Goal: Entertainment & Leisure: Consume media (video, audio)

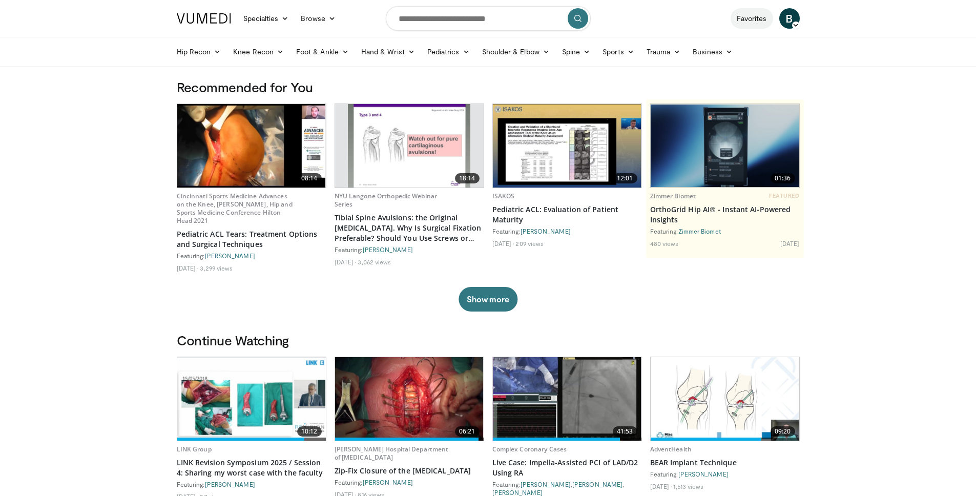
click at [755, 20] on link "Favorites" at bounding box center [752, 18] width 43 height 20
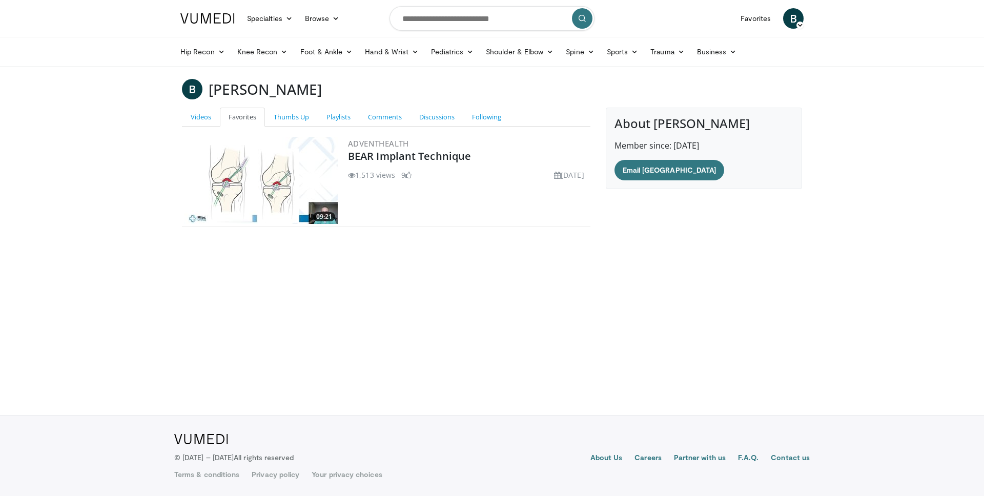
click at [294, 189] on img at bounding box center [261, 180] width 154 height 87
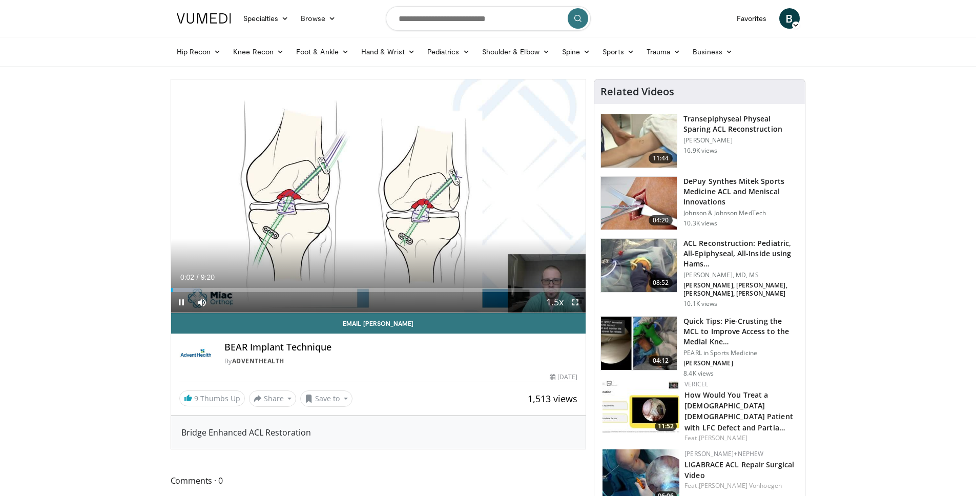
click at [573, 302] on span "Video Player" at bounding box center [575, 302] width 20 height 20
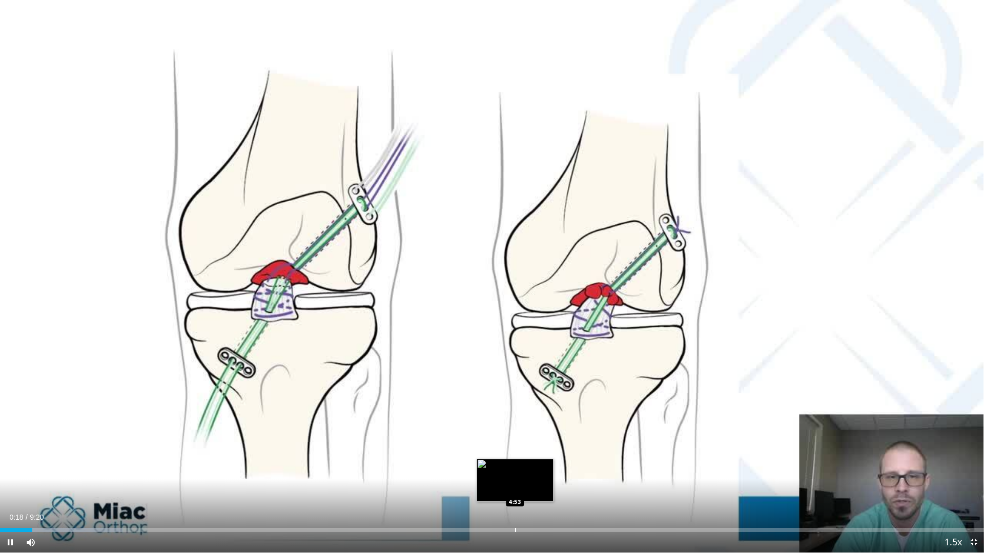
click at [514, 495] on div "Loaded : 12.46% 0:18 4:53" at bounding box center [492, 528] width 984 height 10
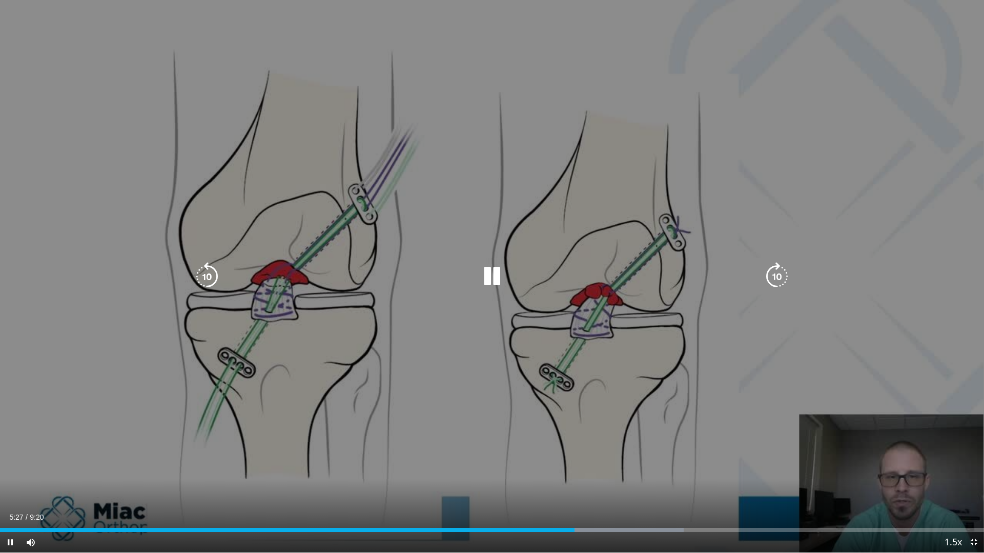
click at [496, 275] on icon "Video Player" at bounding box center [491, 276] width 29 height 29
